Goal: Communication & Community: Ask a question

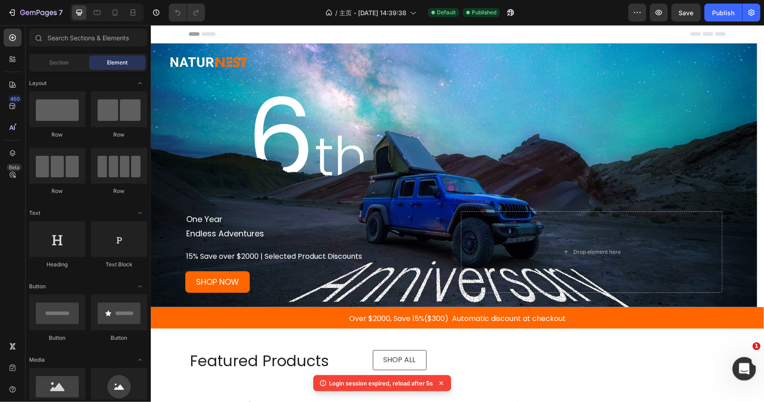
click at [738, 368] on icon "打开 Intercom Messenger" at bounding box center [743, 368] width 15 height 15
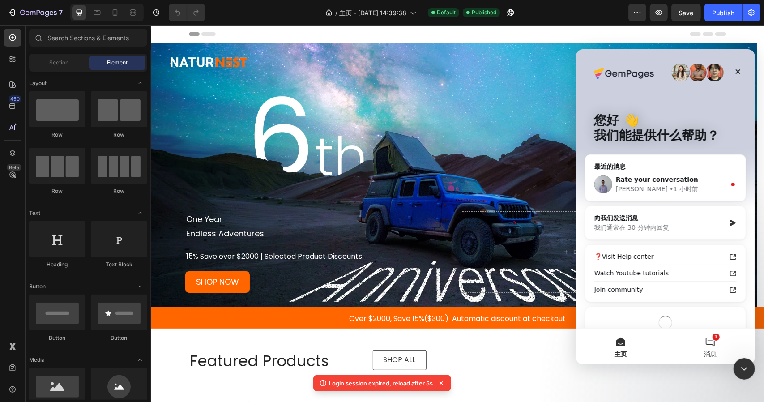
click at [698, 338] on button "1 消息" at bounding box center [710, 346] width 90 height 36
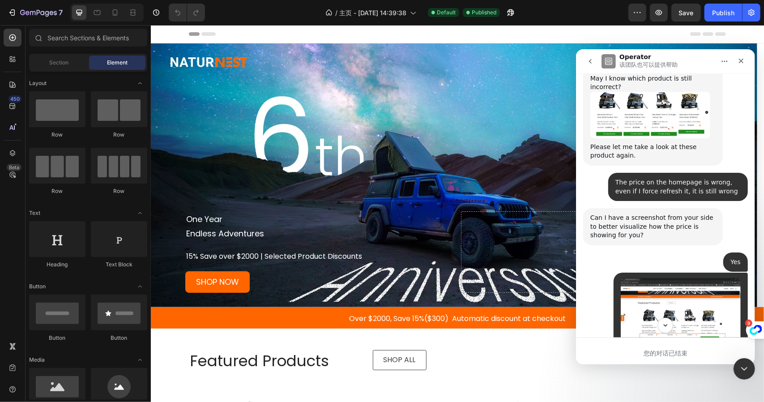
scroll to position [3186, 0]
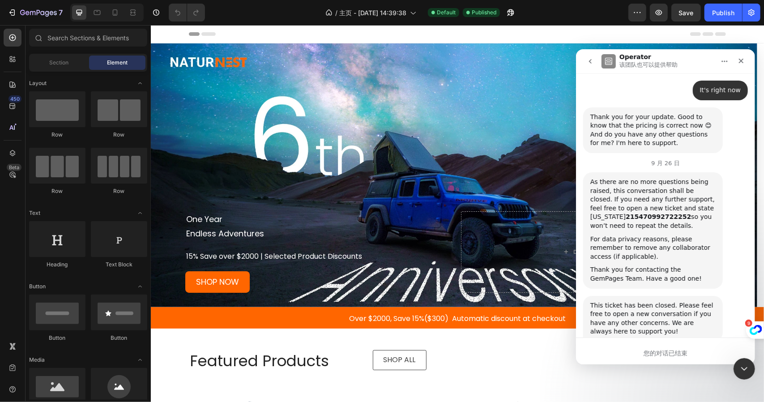
click at [688, 396] on span "棒" at bounding box center [688, 404] width 16 height 16
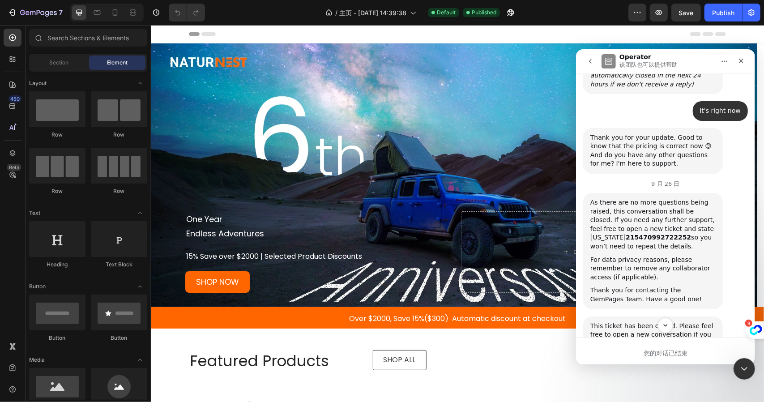
scroll to position [3210, 0]
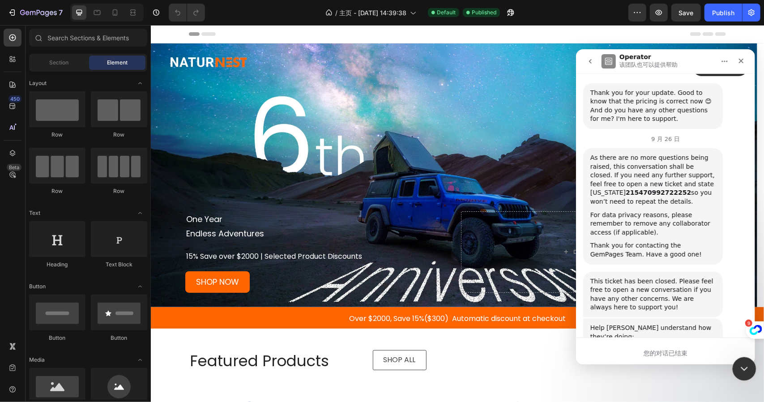
click at [738, 362] on div "关闭 Intercom Messenger" at bounding box center [743, 367] width 21 height 21
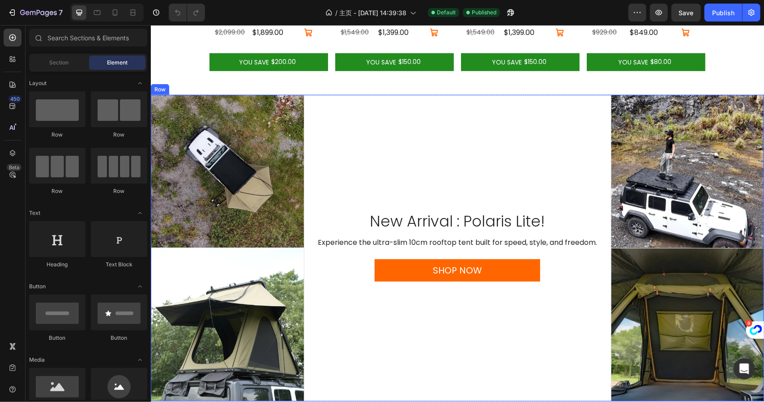
scroll to position [537, 0]
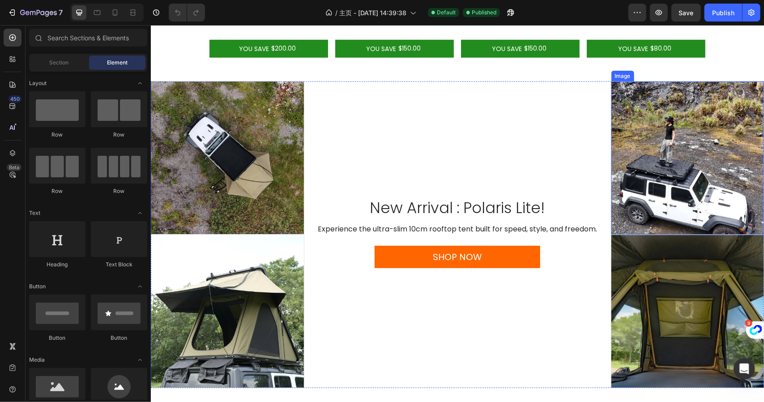
click at [675, 117] on img at bounding box center [687, 157] width 153 height 153
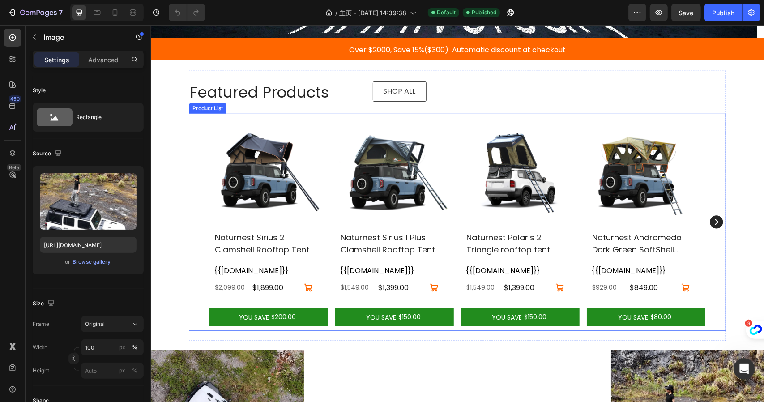
scroll to position [3233, 0]
click at [204, 138] on div "(P) Images Naturnest Sirius 2 Clamshell Rooftop Tent (P) Title {{[DOMAIN_NAME]}…" at bounding box center [457, 221] width 537 height 217
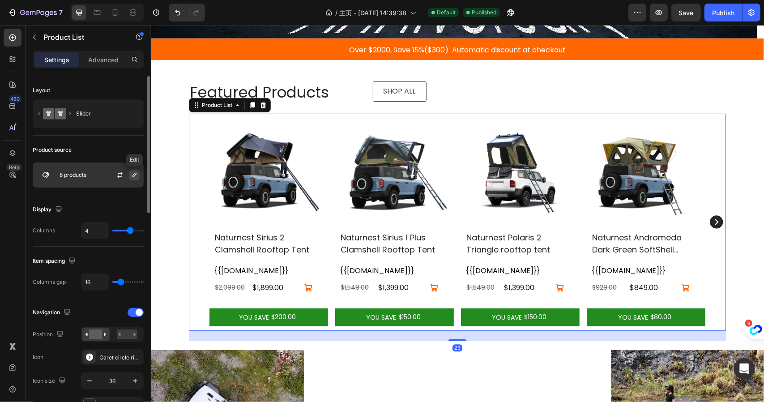
scroll to position [3210, 0]
click at [134, 175] on icon "button" at bounding box center [134, 175] width 7 height 7
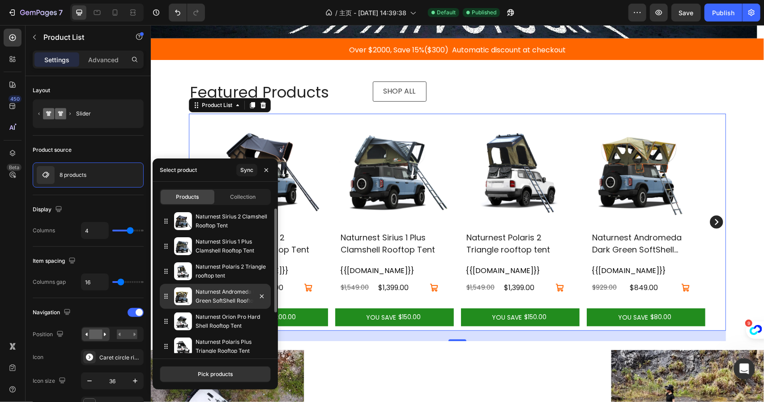
scroll to position [56, 0]
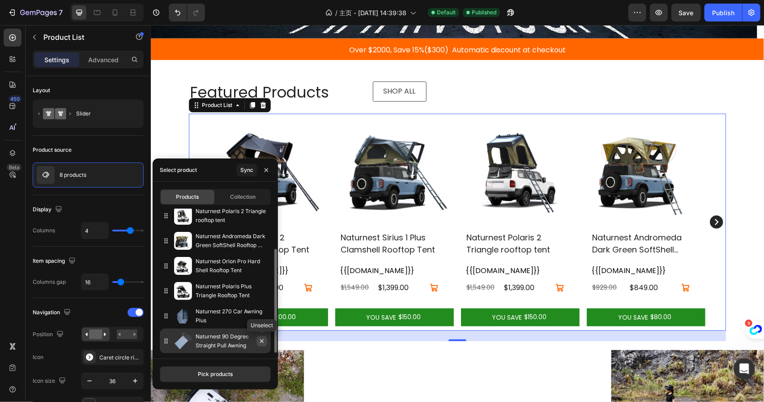
click at [263, 343] on icon "button" at bounding box center [261, 341] width 7 height 7
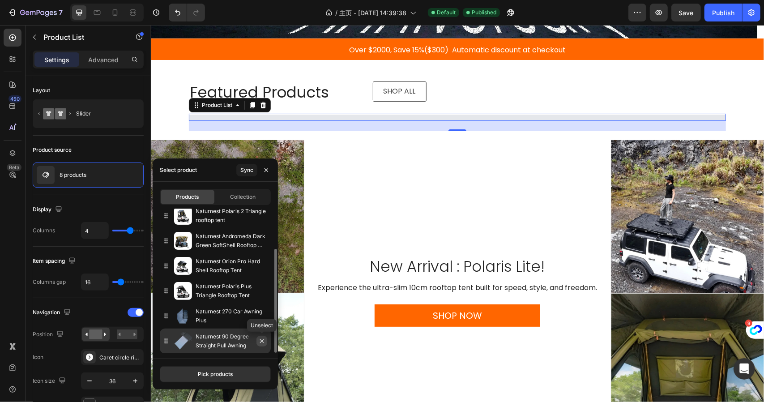
scroll to position [30, 0]
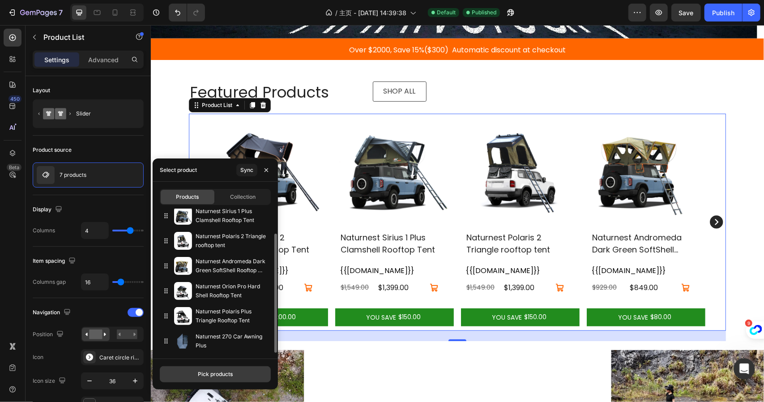
click at [217, 379] on button "Pick products" at bounding box center [215, 374] width 111 height 16
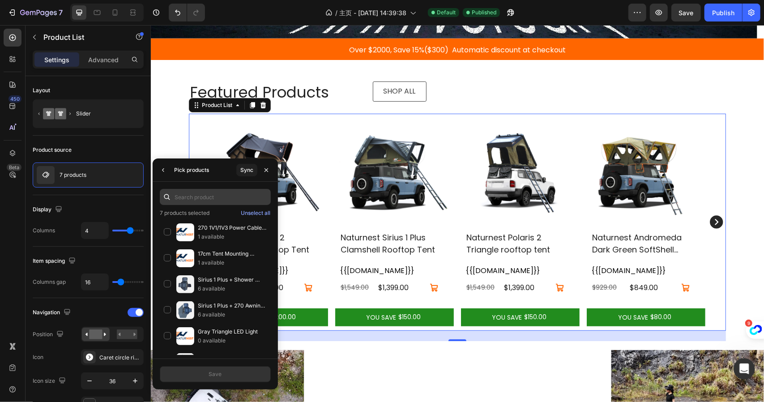
click at [206, 198] on input "text" at bounding box center [215, 197] width 111 height 16
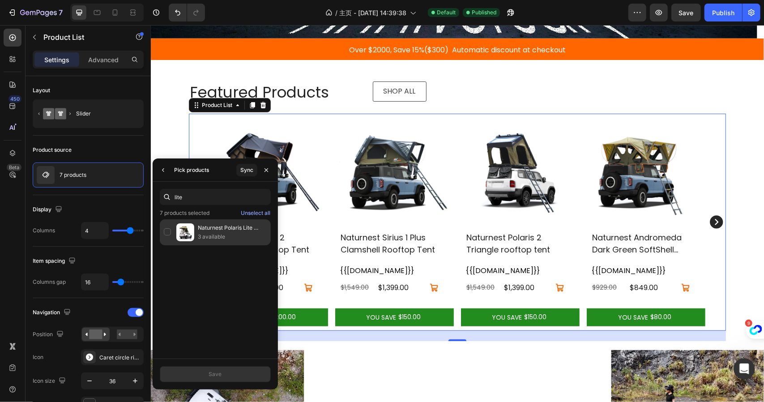
type input "lite"
click at [161, 234] on div "Naturnest Polaris Lite Triangle Rooftop Tent 3 available" at bounding box center [215, 232] width 111 height 26
click at [232, 375] on button "Save" at bounding box center [215, 374] width 111 height 16
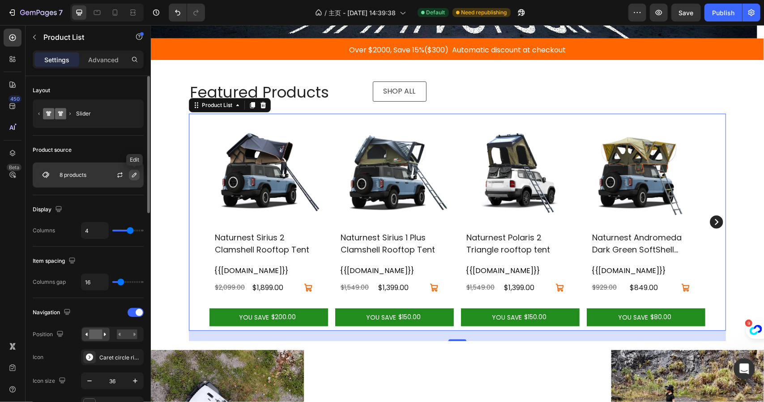
click at [135, 175] on icon "button" at bounding box center [134, 175] width 4 height 4
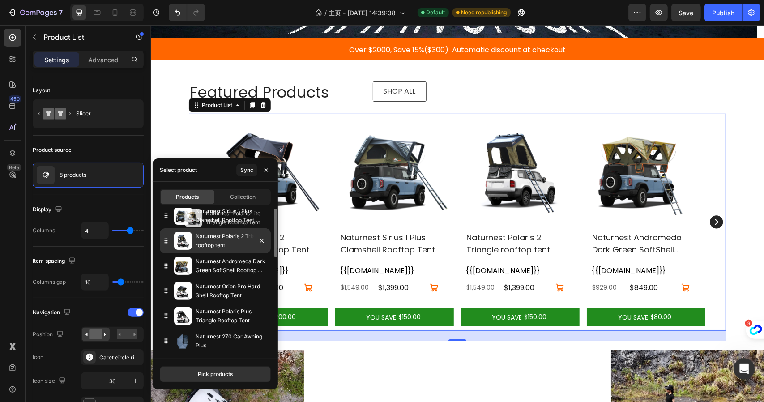
scroll to position [0, 0]
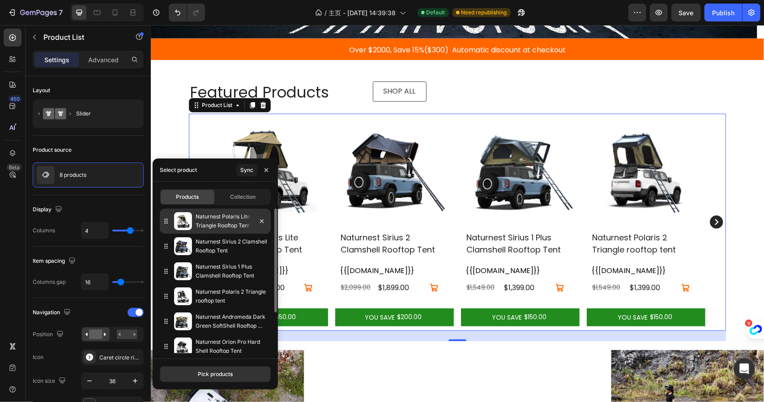
drag, startPoint x: 167, startPoint y: 341, endPoint x: 174, endPoint y: 217, distance: 124.3
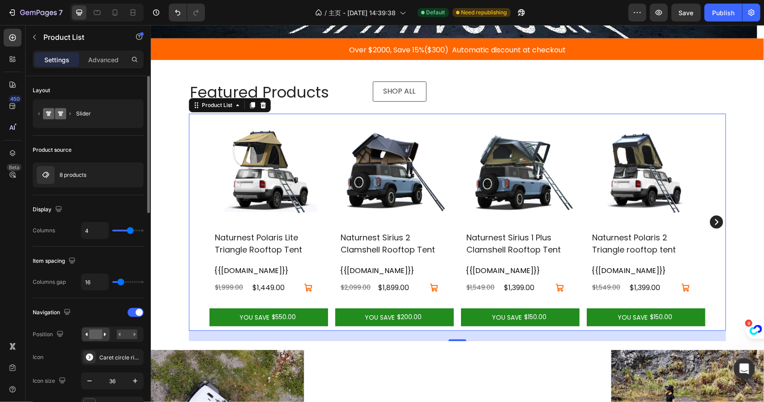
click at [131, 150] on div "Product source" at bounding box center [88, 150] width 111 height 14
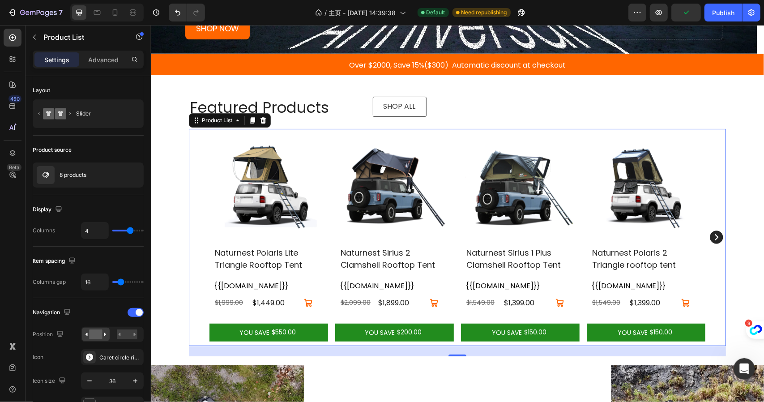
scroll to position [269, 0]
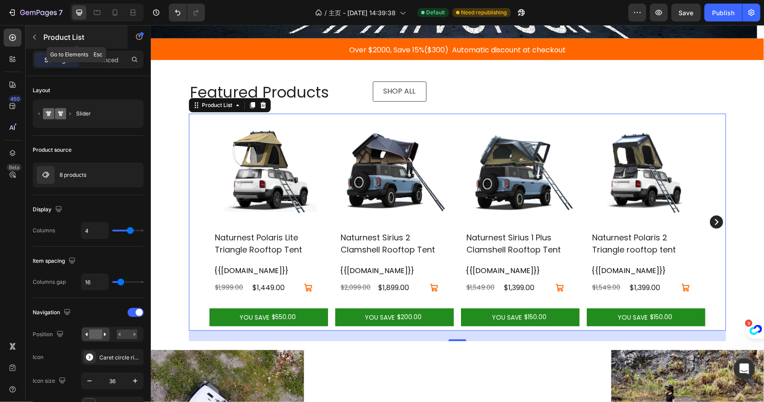
click at [35, 39] on icon "button" at bounding box center [34, 37] width 3 height 5
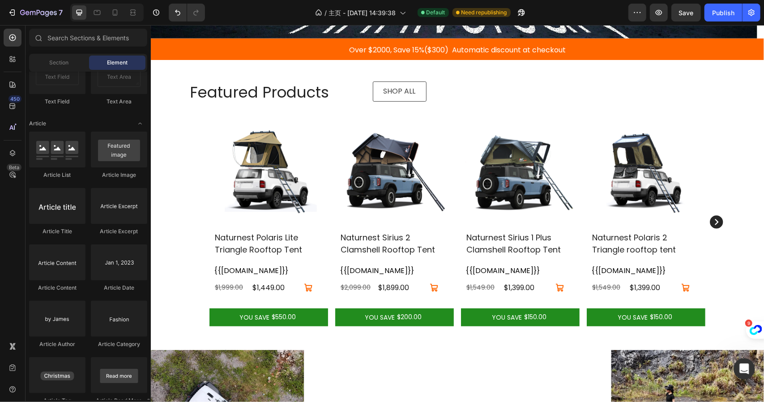
scroll to position [2326, 0]
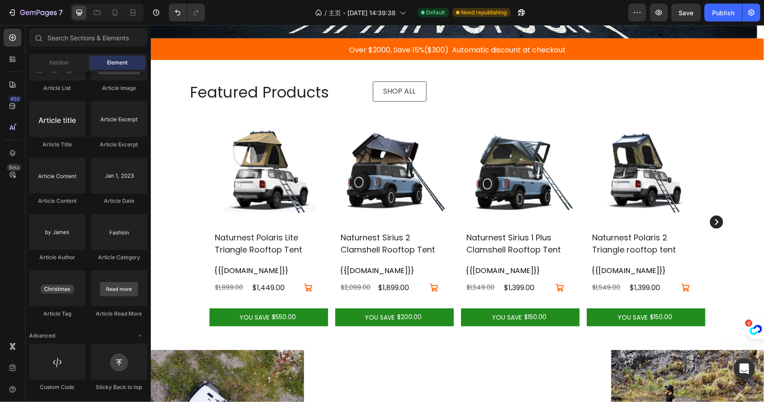
click at [232, 12] on div "/ 主页 - [DATE] 14:39:38 Default Need republishing" at bounding box center [420, 13] width 416 height 18
click at [51, 177] on div at bounding box center [57, 176] width 56 height 36
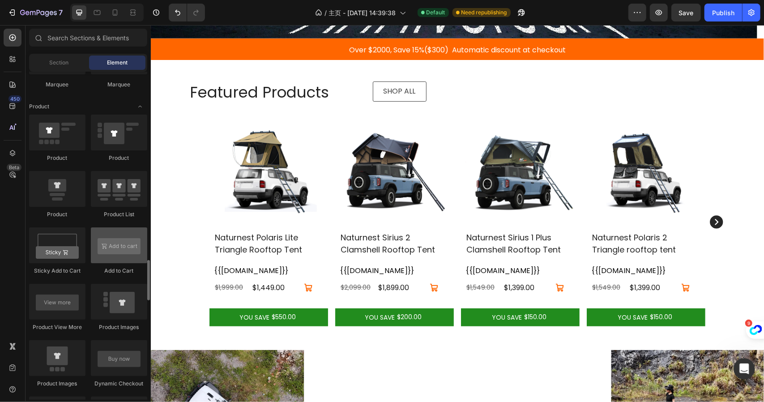
scroll to position [1162, 0]
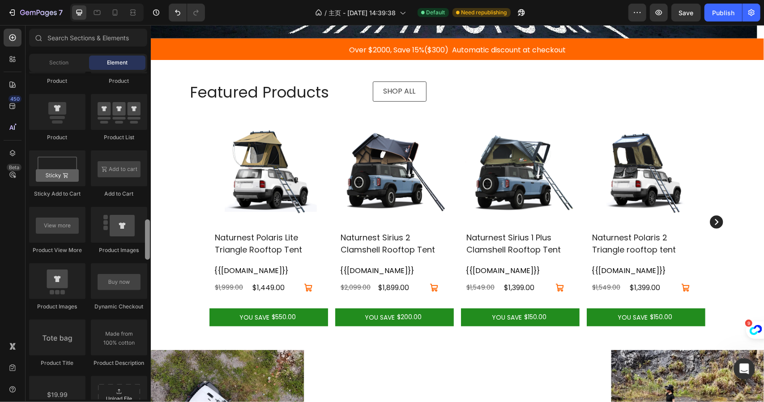
drag, startPoint x: 149, startPoint y: 223, endPoint x: 148, endPoint y: 227, distance: 4.5
click at [148, 227] on div at bounding box center [147, 239] width 5 height 40
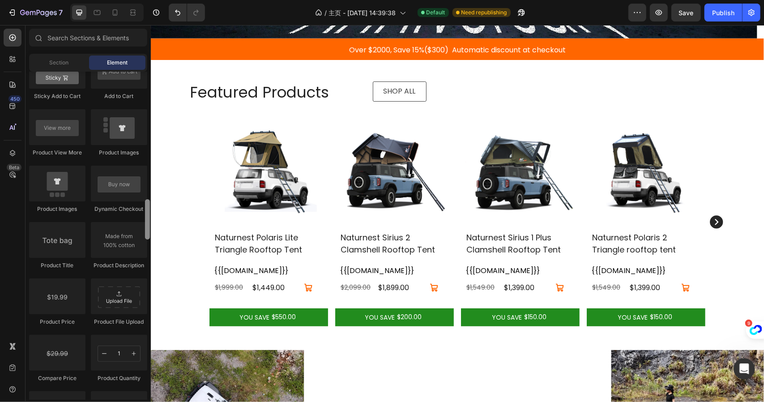
scroll to position [1302, 0]
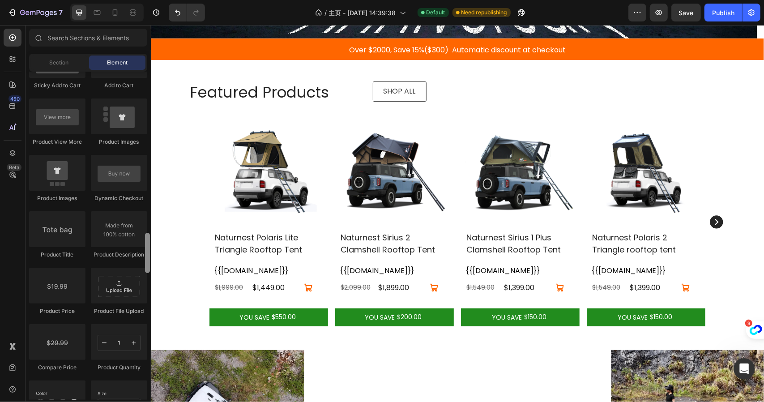
drag, startPoint x: 148, startPoint y: 235, endPoint x: 150, endPoint y: 248, distance: 13.3
click at [150, 248] on div at bounding box center [147, 236] width 7 height 328
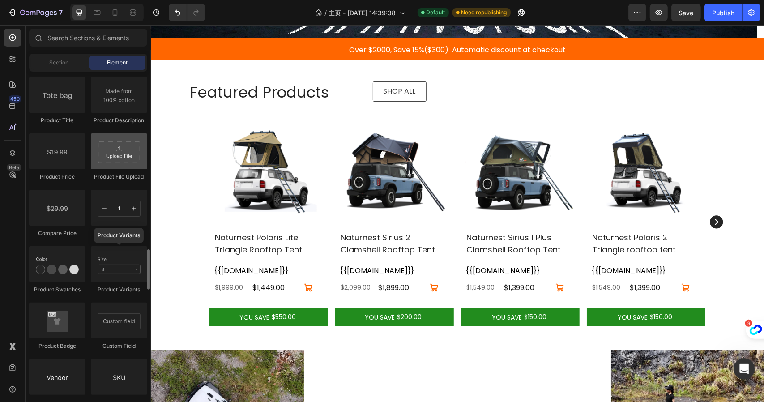
scroll to position [1481, 0]
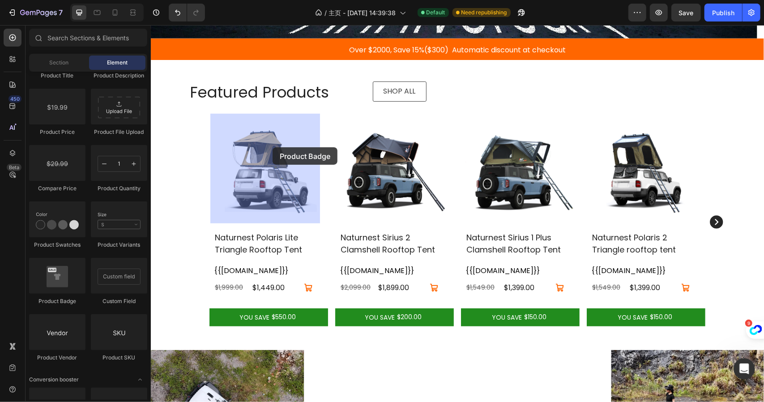
drag, startPoint x: 203, startPoint y: 306, endPoint x: 272, endPoint y: 147, distance: 173.3
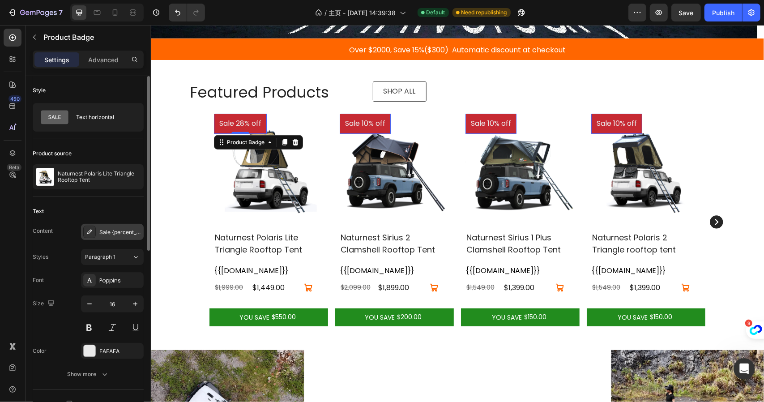
click at [107, 233] on div "Sale {percent_discount} off" at bounding box center [120, 232] width 42 height 8
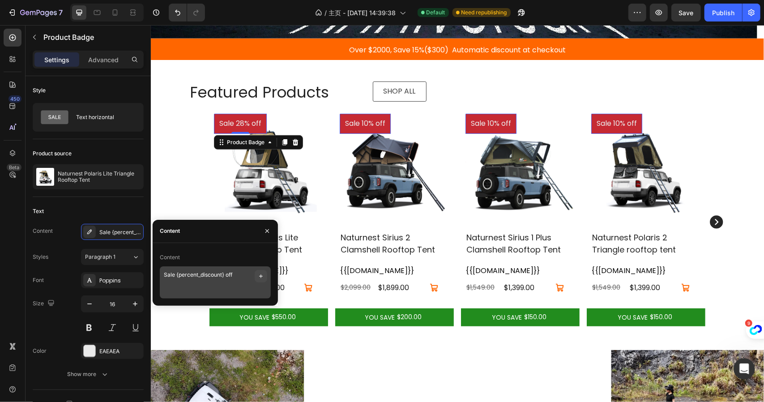
click at [262, 275] on icon "button" at bounding box center [261, 276] width 7 height 7
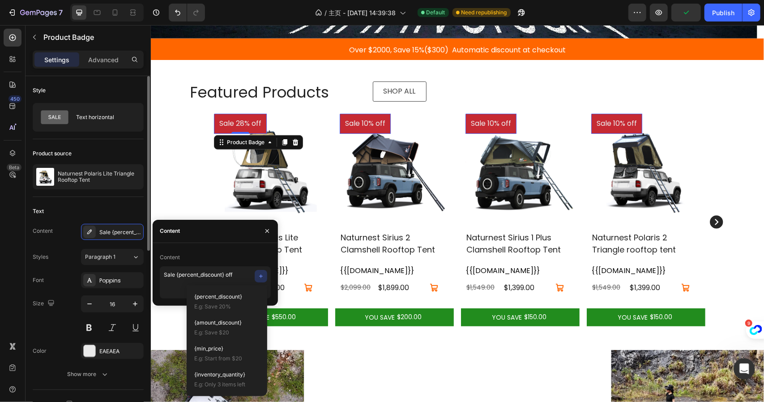
click at [53, 237] on div "Content Sale {percent_discount} off" at bounding box center [88, 232] width 111 height 16
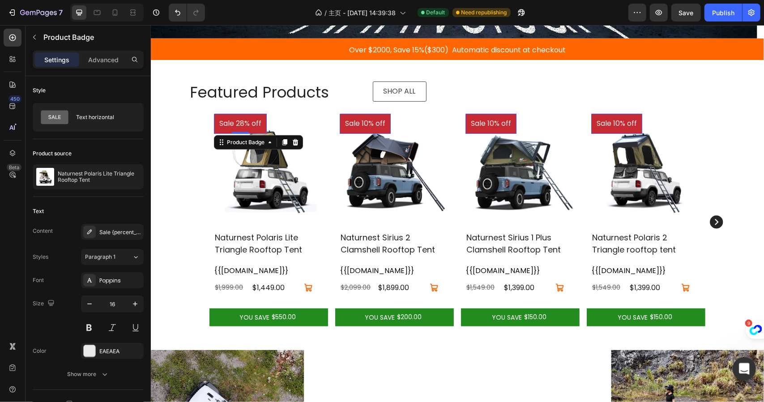
click at [744, 368] on icon "打开 Intercom Messenger" at bounding box center [743, 367] width 6 height 7
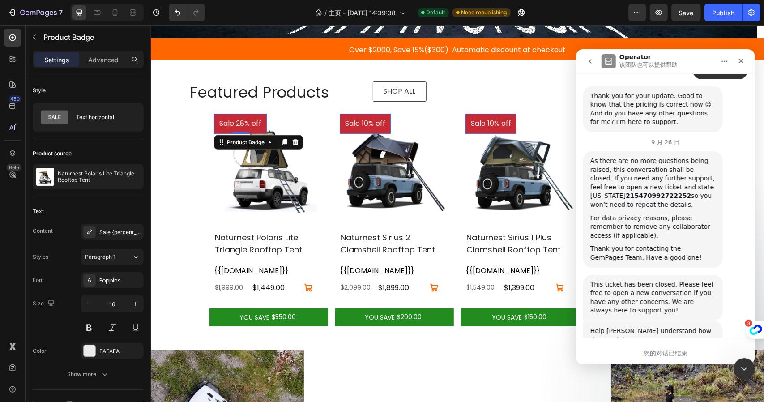
scroll to position [3210, 0]
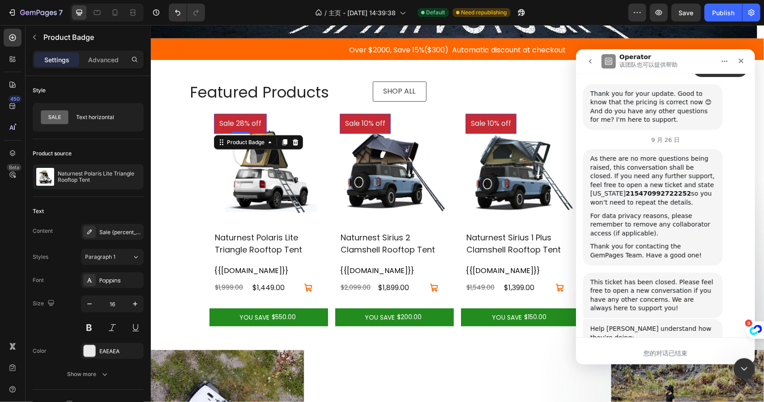
click at [593, 58] on icon "go back" at bounding box center [590, 60] width 7 height 7
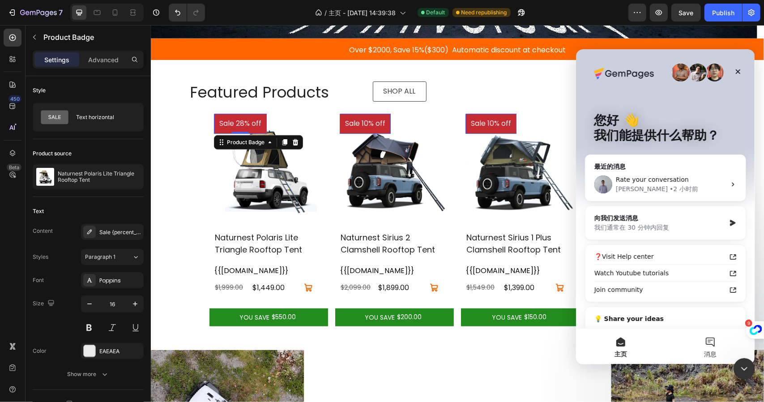
click at [711, 339] on button "消息" at bounding box center [710, 346] width 90 height 36
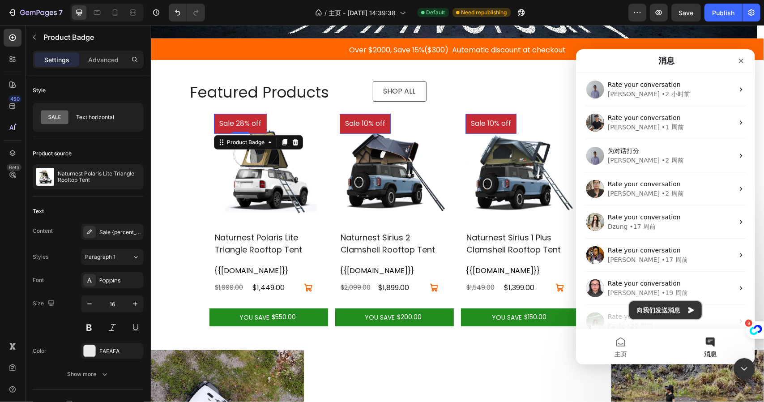
click at [677, 308] on button "向我们发送消息" at bounding box center [665, 310] width 73 height 18
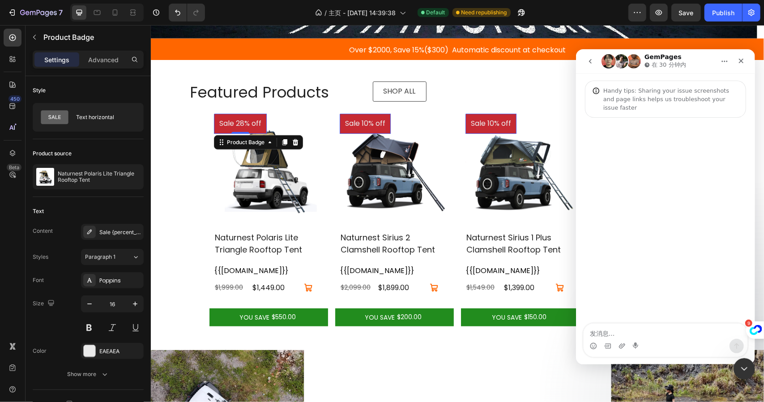
click at [670, 329] on textarea "发消息..." at bounding box center [666, 330] width 164 height 15
paste textarea "How can I add the label of the Shopify product to GEM? For example, if this pro…"
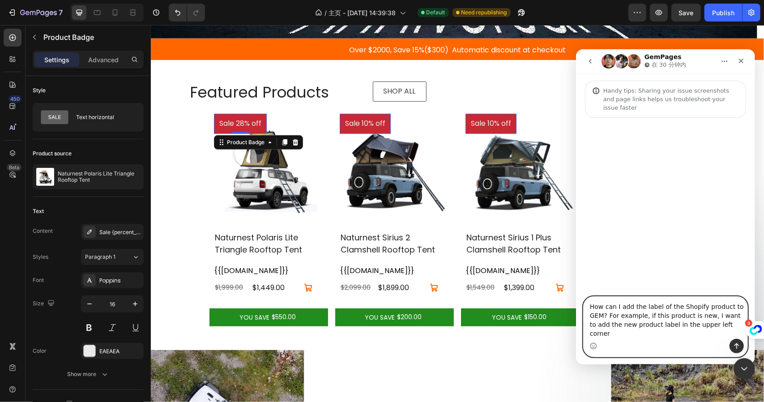
scroll to position [7, 0]
type textarea "How can I add the label of the Shopify product to GEM? For example, if this pro…"
click at [734, 348] on icon "发送消息…" at bounding box center [736, 345] width 7 height 7
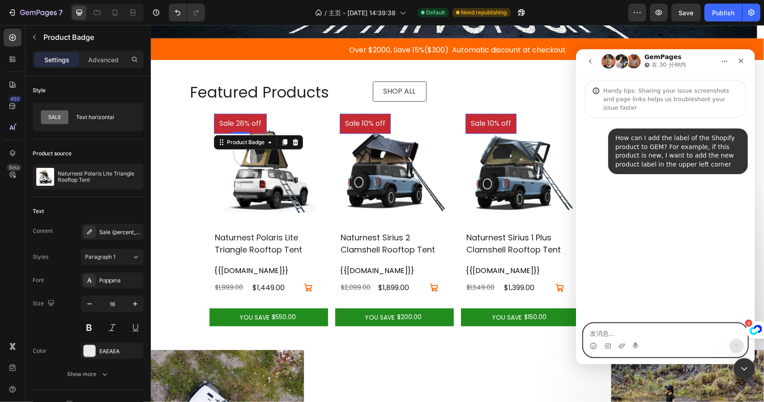
scroll to position [0, 0]
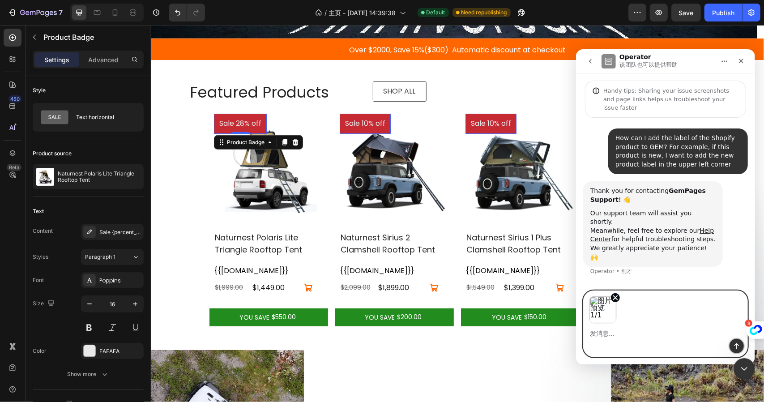
click at [731, 346] on button "发送消息…" at bounding box center [737, 346] width 14 height 14
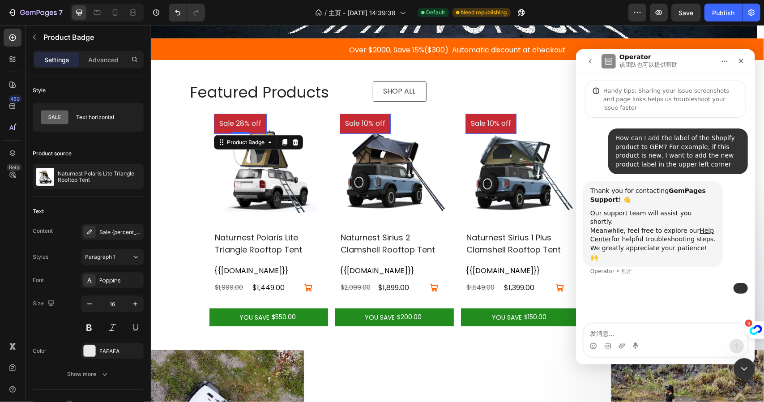
scroll to position [1, 0]
type textarea "a"
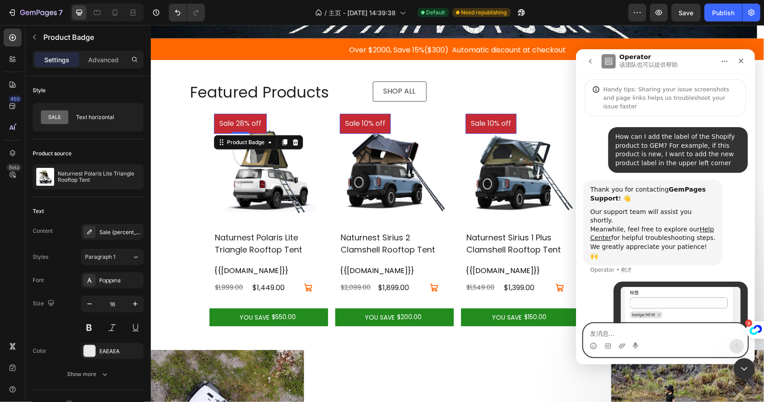
click at [682, 331] on textarea "发消息..." at bounding box center [666, 330] width 164 height 15
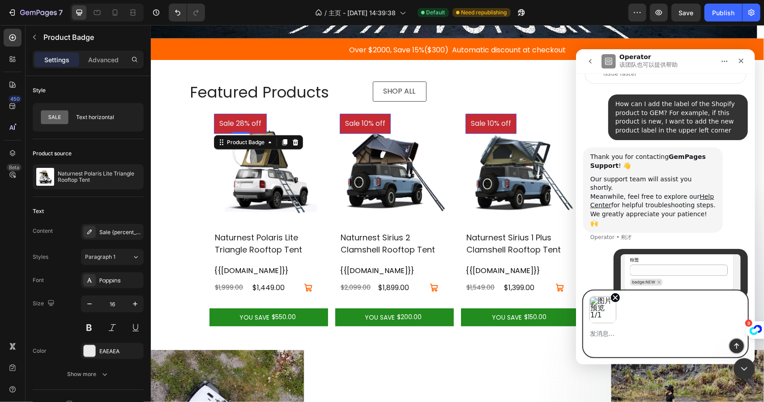
click at [743, 348] on button "发送消息…" at bounding box center [737, 346] width 14 height 14
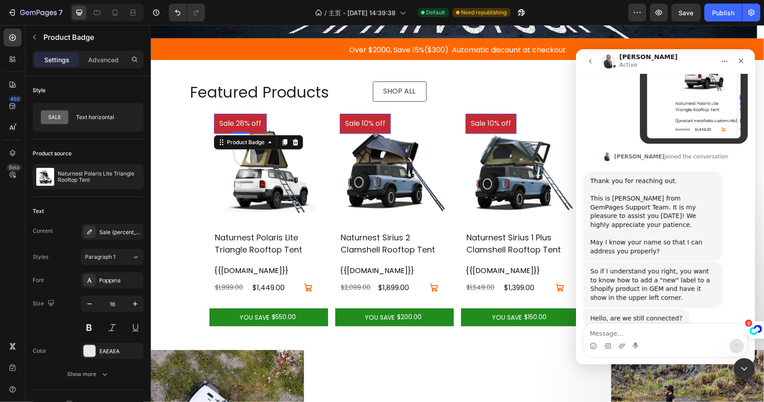
scroll to position [368, 0]
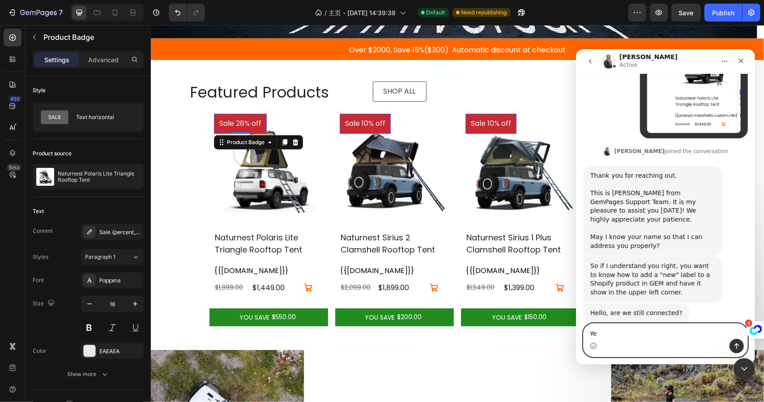
type textarea "Yes"
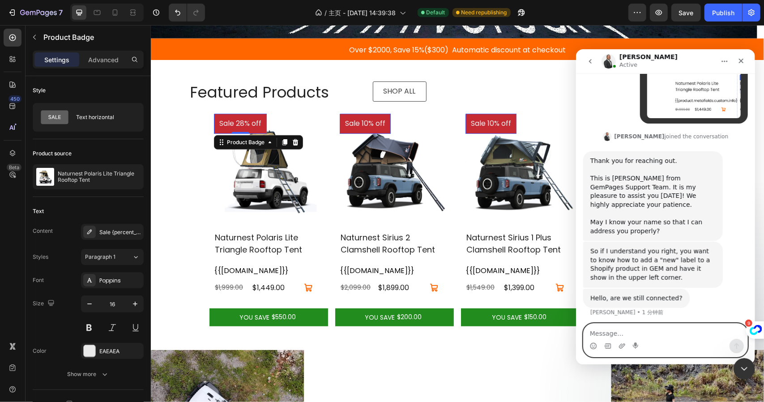
scroll to position [380, 0]
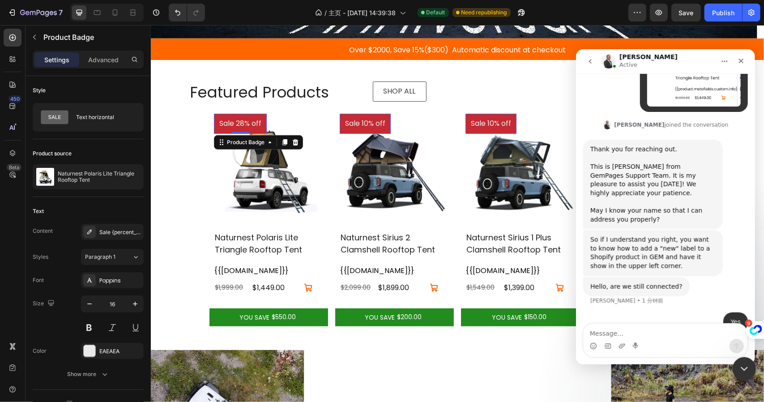
click at [739, 361] on div "关闭 Intercom Messenger" at bounding box center [743, 367] width 21 height 21
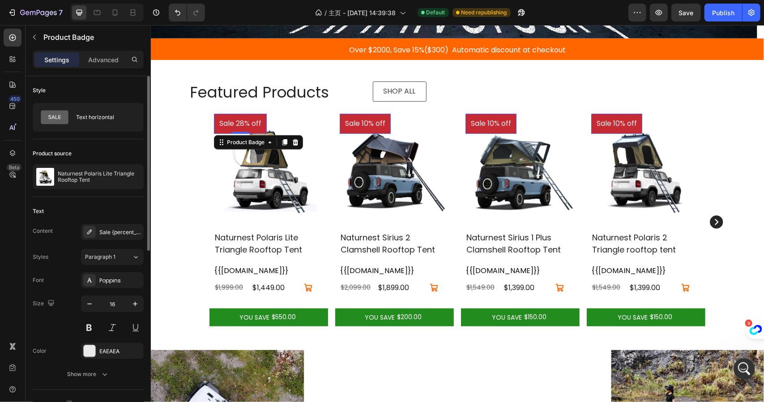
scroll to position [414, 0]
